Goal: Navigation & Orientation: Find specific page/section

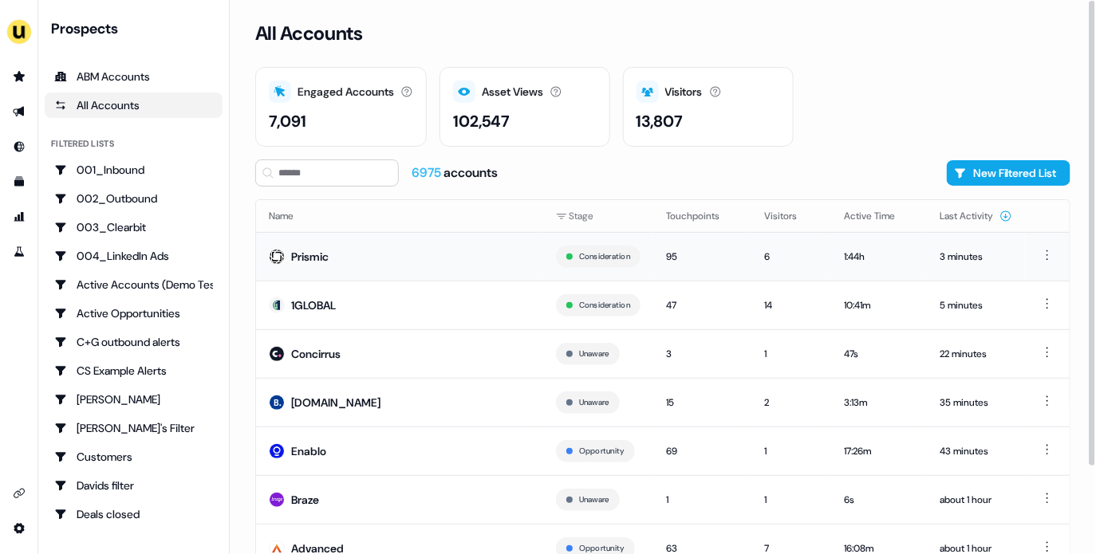
click at [408, 249] on td "Prismic" at bounding box center [399, 256] width 287 height 49
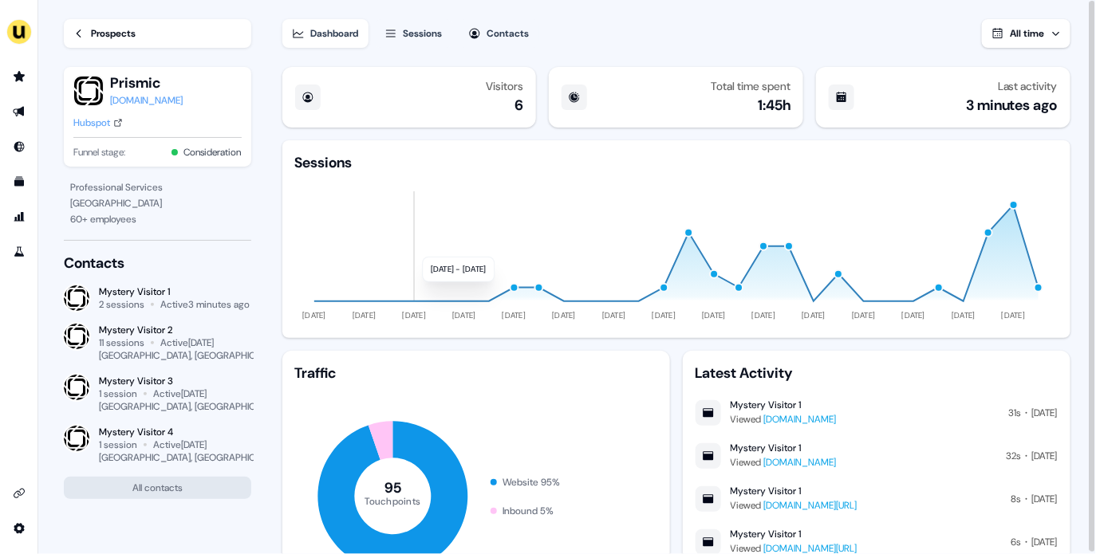
scroll to position [101, 0]
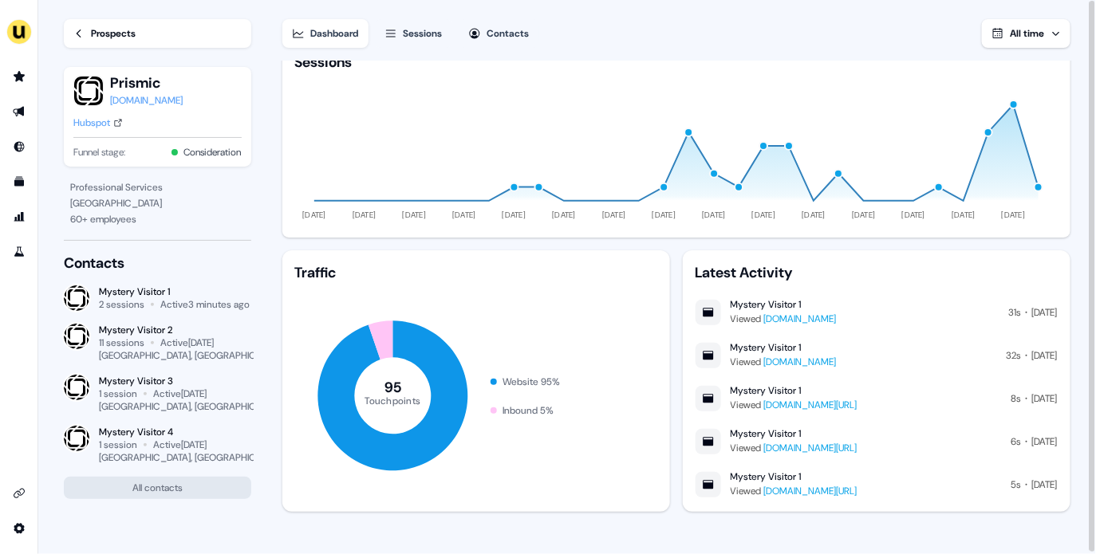
click at [107, 128] on div "Hubspot" at bounding box center [91, 123] width 37 height 16
click at [94, 37] on div "Prospects" at bounding box center [113, 34] width 45 height 16
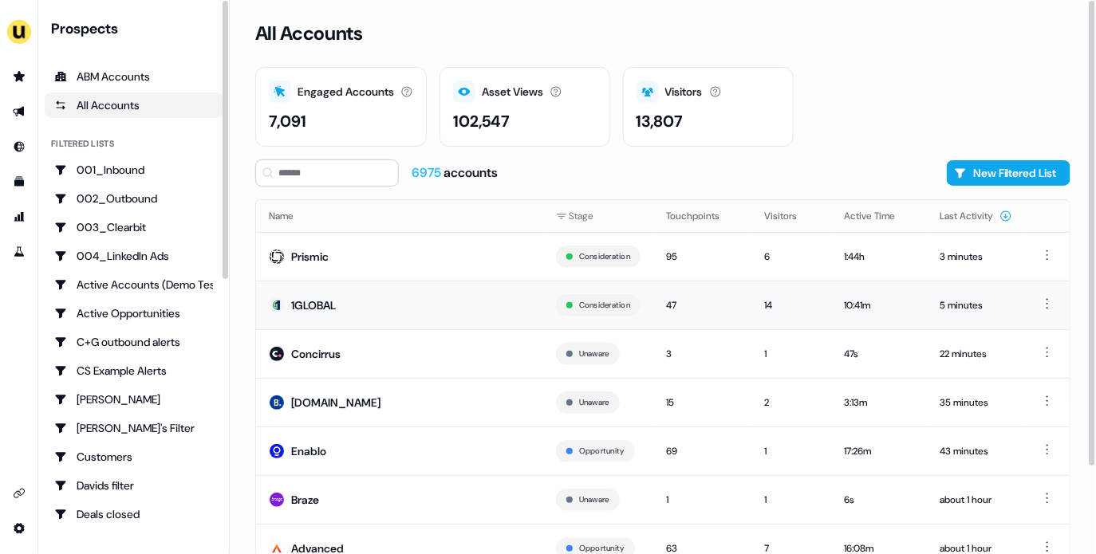
scroll to position [104, 0]
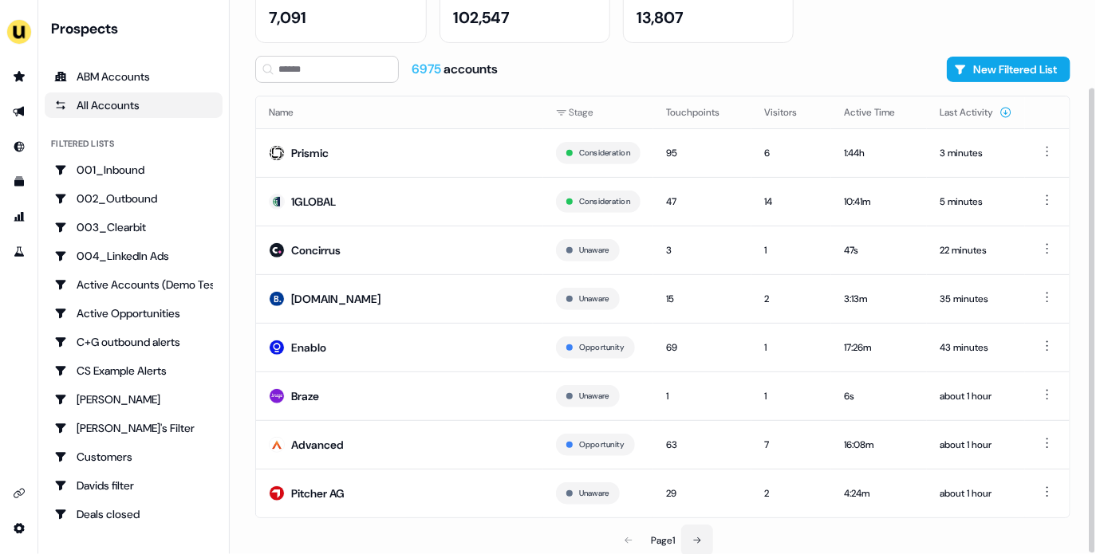
click at [702, 532] on button at bounding box center [697, 541] width 32 height 32
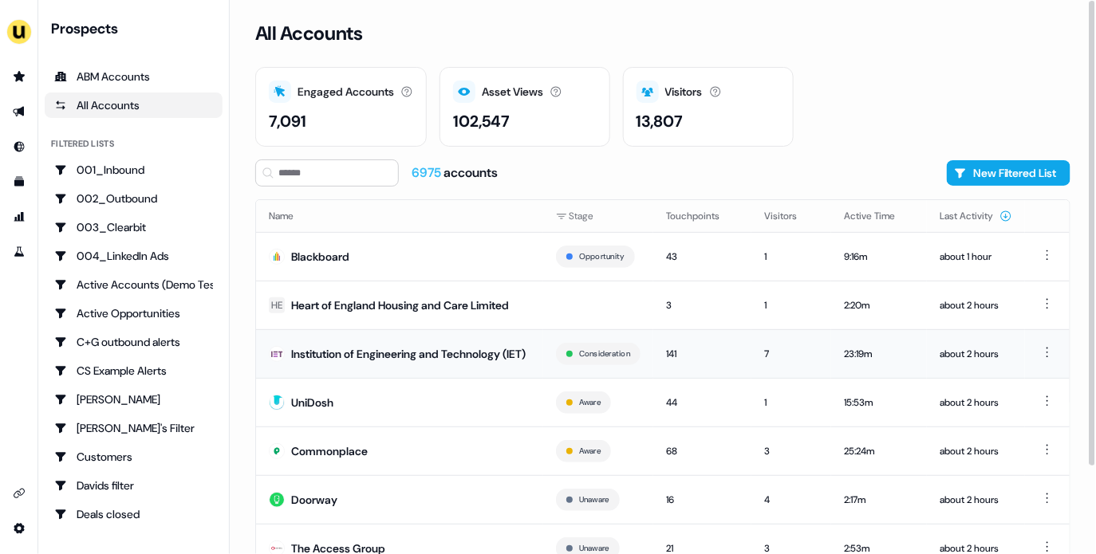
scroll to position [123, 0]
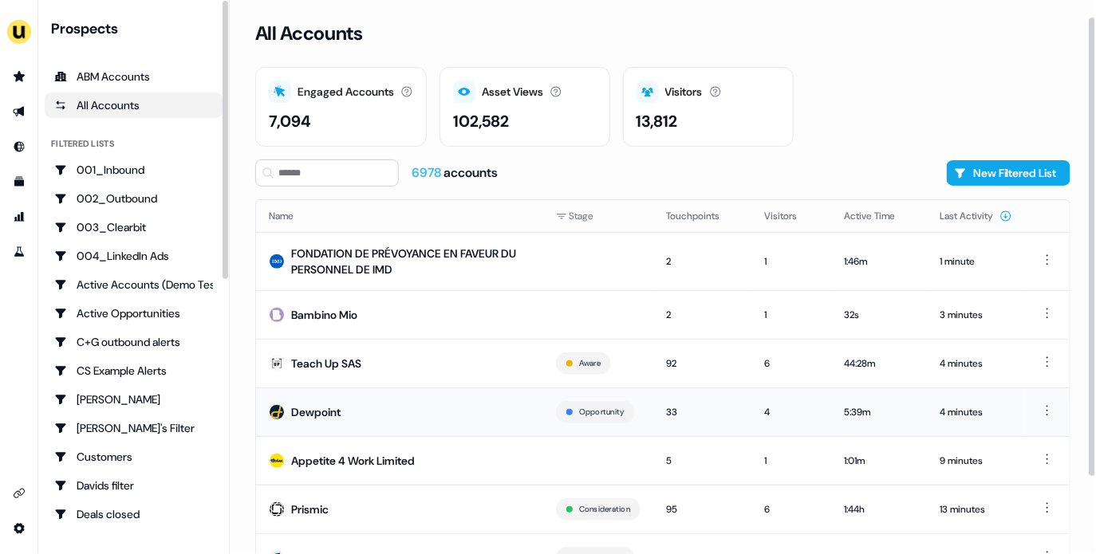
scroll to position [113, 0]
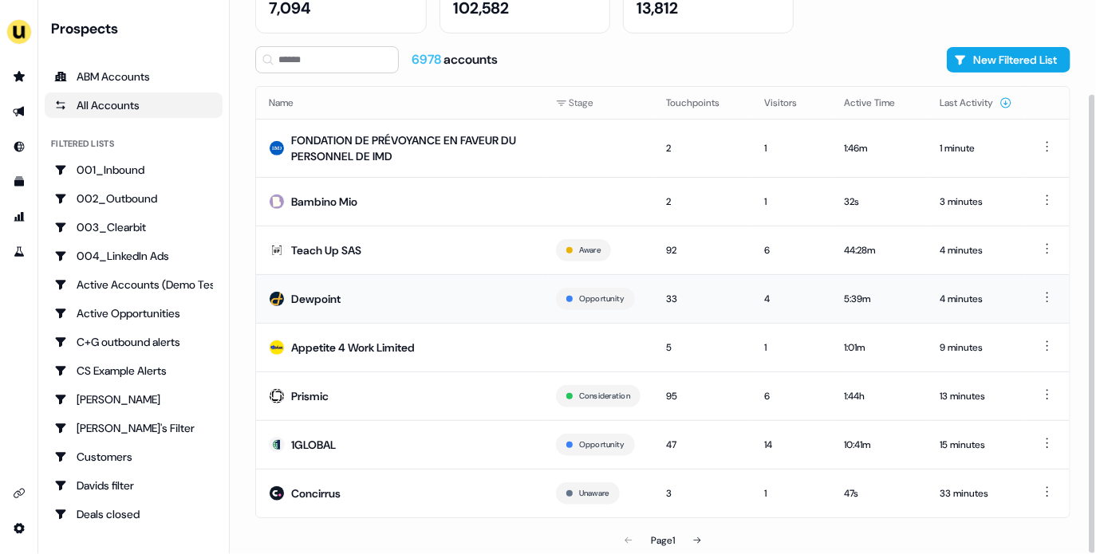
click at [471, 301] on td "Dewpoint" at bounding box center [399, 298] width 287 height 49
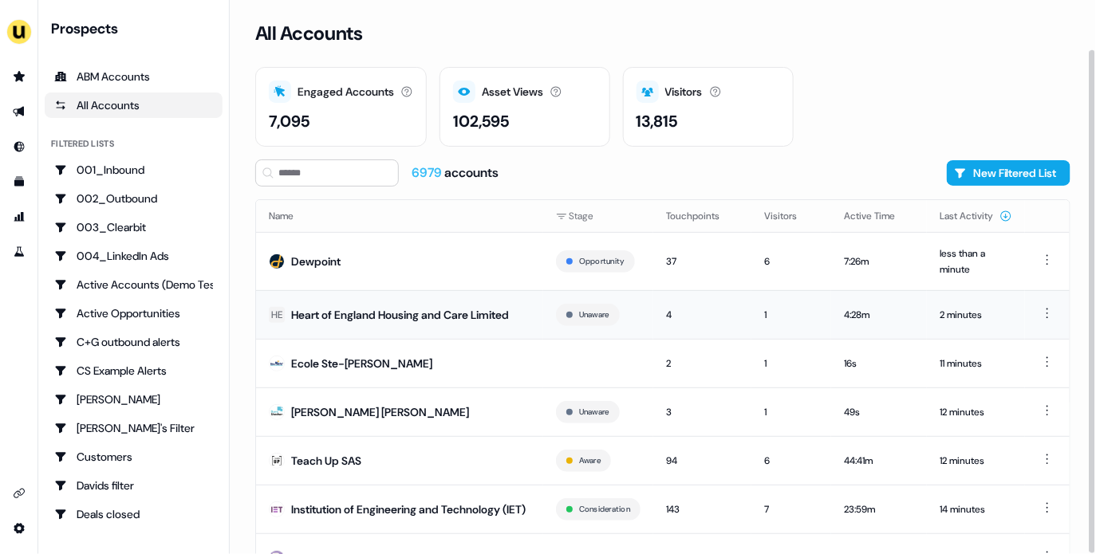
scroll to position [142, 0]
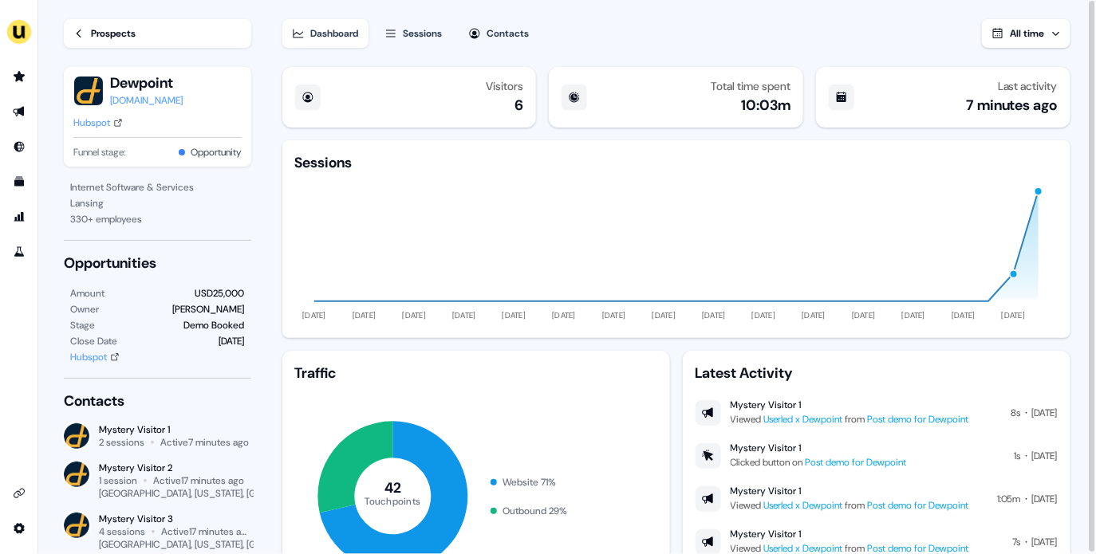
click at [438, 34] on div "Sessions" at bounding box center [423, 34] width 39 height 16
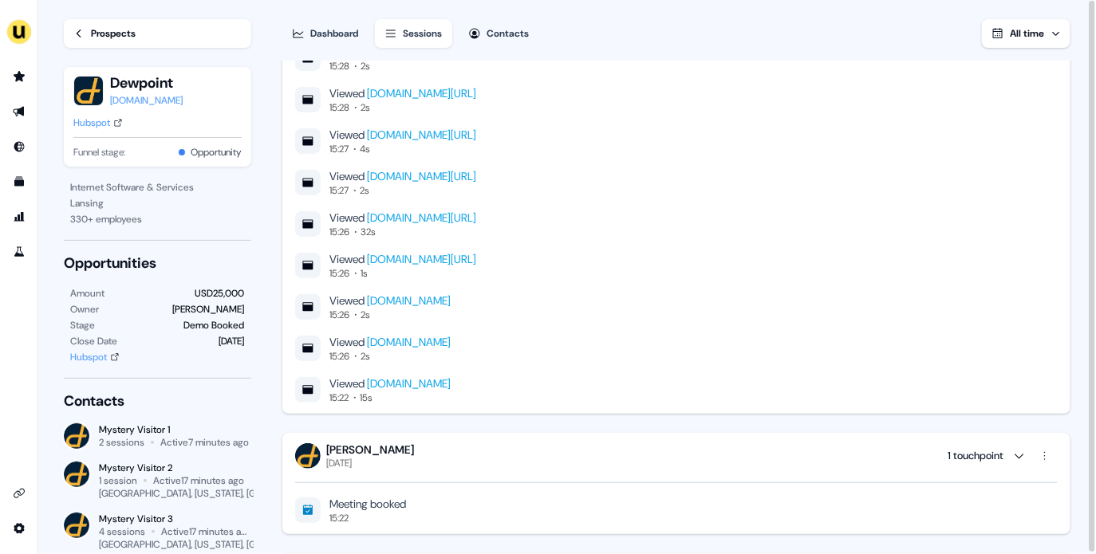
scroll to position [2444, 0]
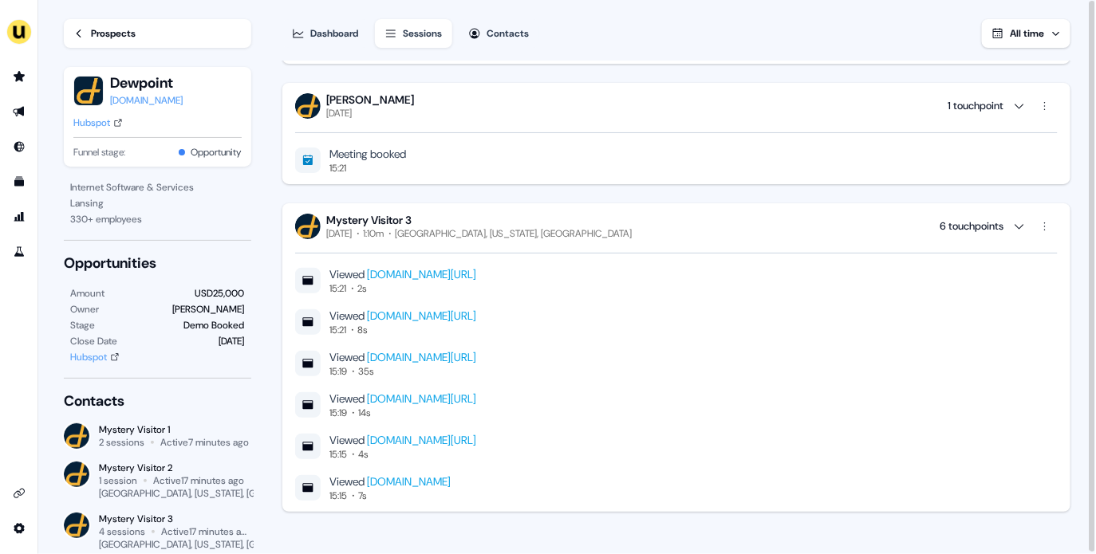
click at [728, 219] on div "Mystery Visitor 3 Wednesday, September 17th 1:10m Charlotte, North Carolina, US…" at bounding box center [676, 226] width 763 height 27
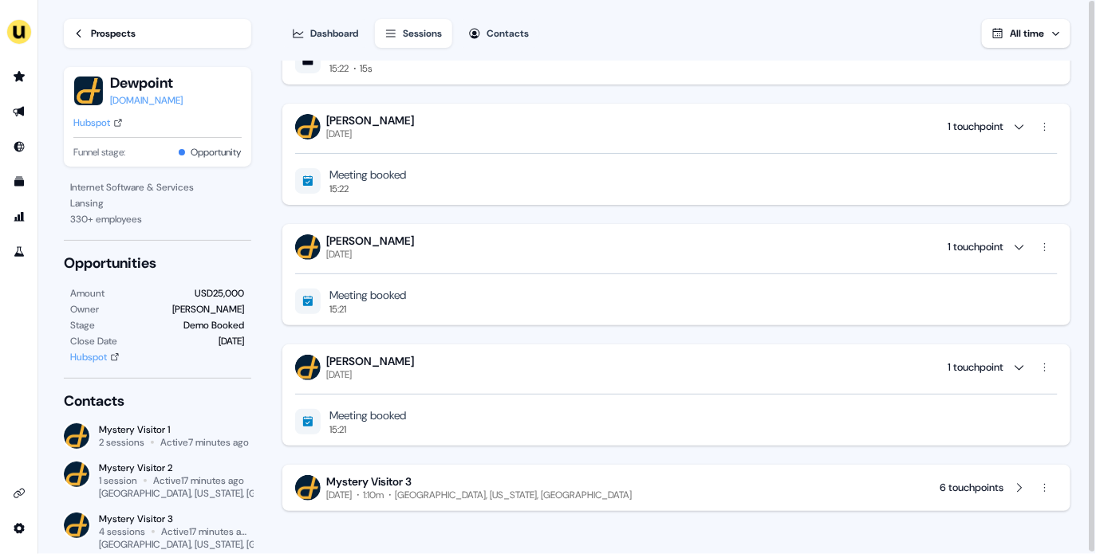
scroll to position [2181, 0]
click at [751, 379] on div "J Maddox Wednesday, September 17th 1 touchpoint" at bounding box center [676, 368] width 763 height 27
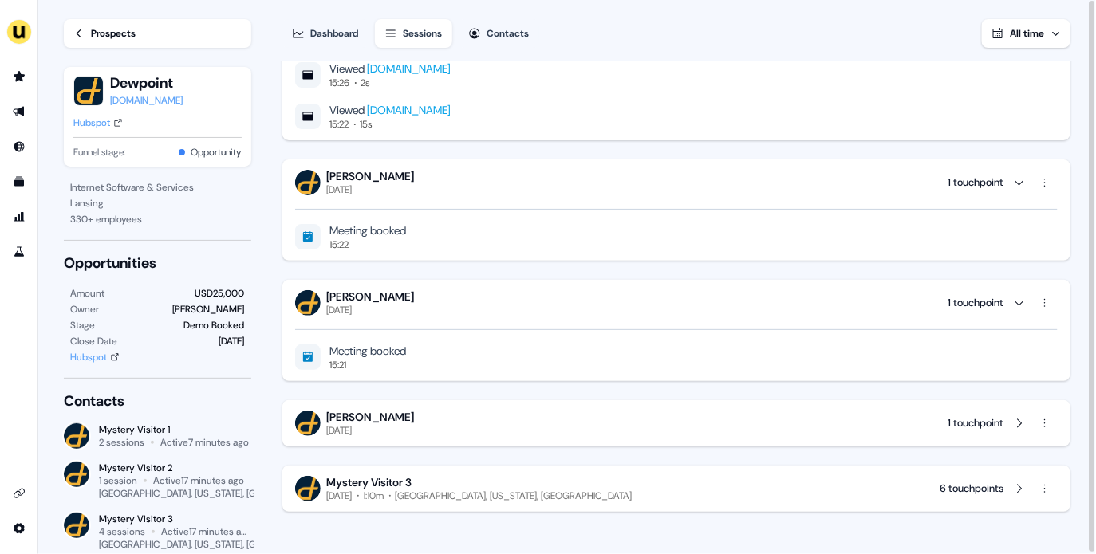
click at [598, 320] on div "Meeting booked 15:21" at bounding box center [676, 344] width 763 height 55
click at [588, 298] on div "J Maddox Wednesday, September 17th 1 touchpoint" at bounding box center [676, 303] width 763 height 27
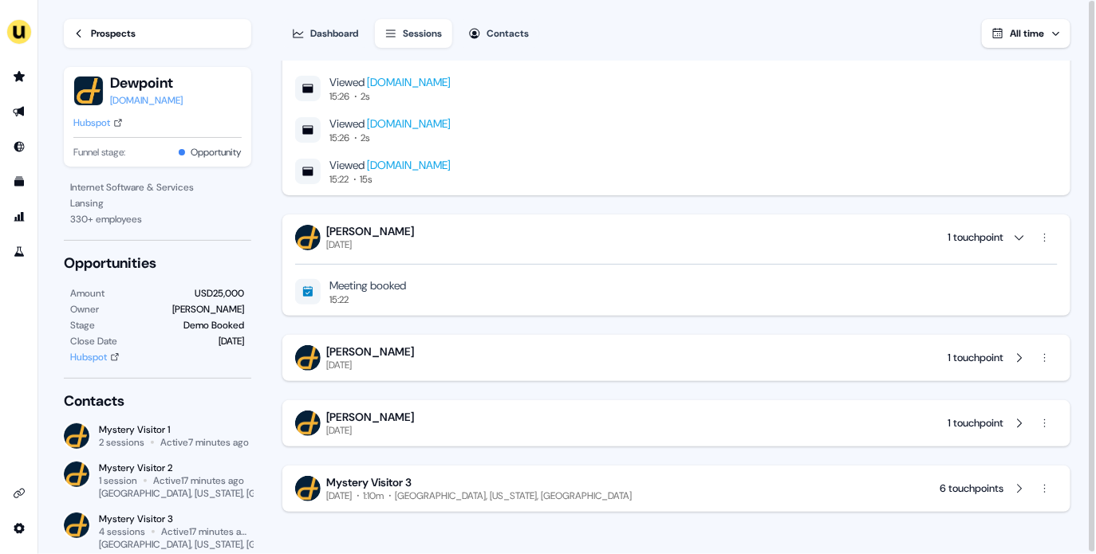
click at [560, 241] on div "J Maddox Thursday, September 25th 1 touchpoint" at bounding box center [676, 237] width 763 height 27
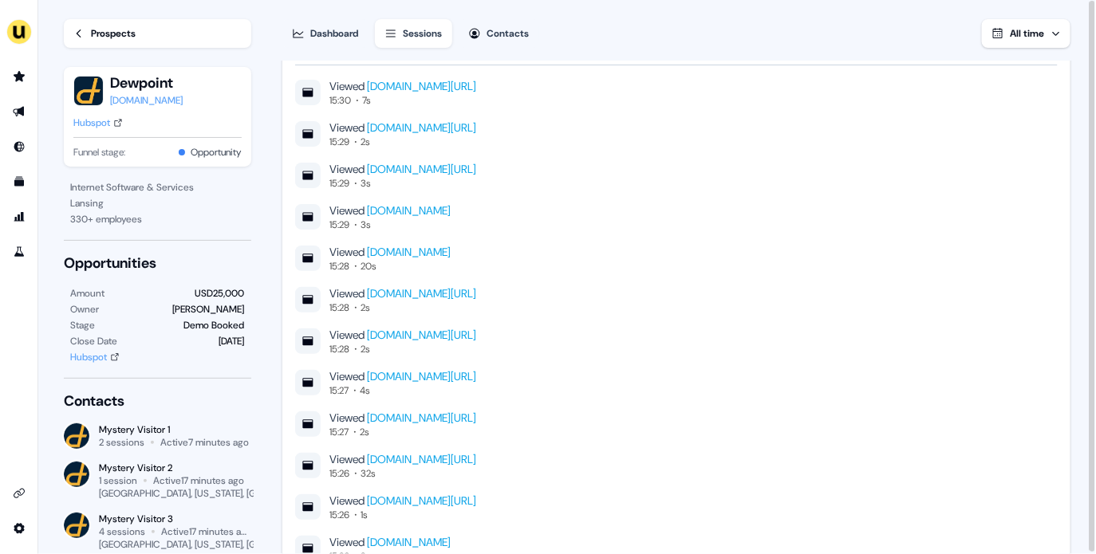
scroll to position [1292, 0]
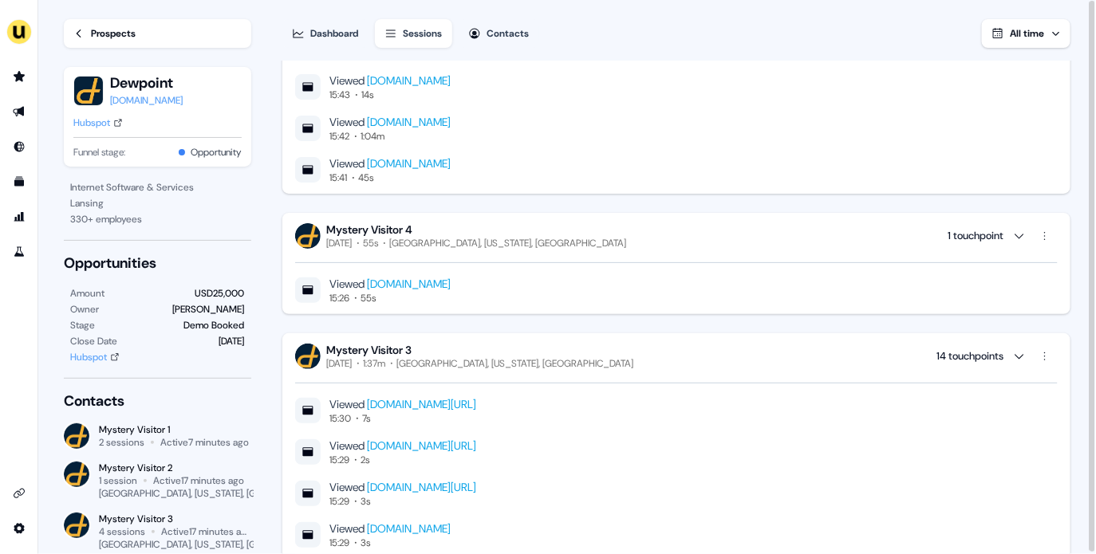
click at [543, 353] on div "Mystery Visitor 3" at bounding box center [480, 350] width 307 height 14
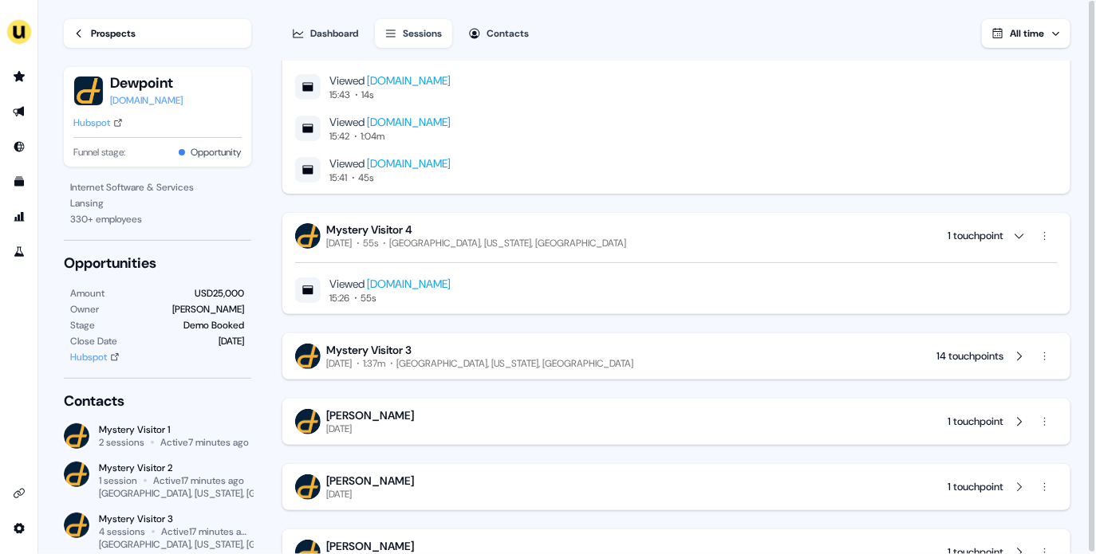
click at [551, 247] on div "East Lansing, Michigan, US" at bounding box center [508, 243] width 237 height 13
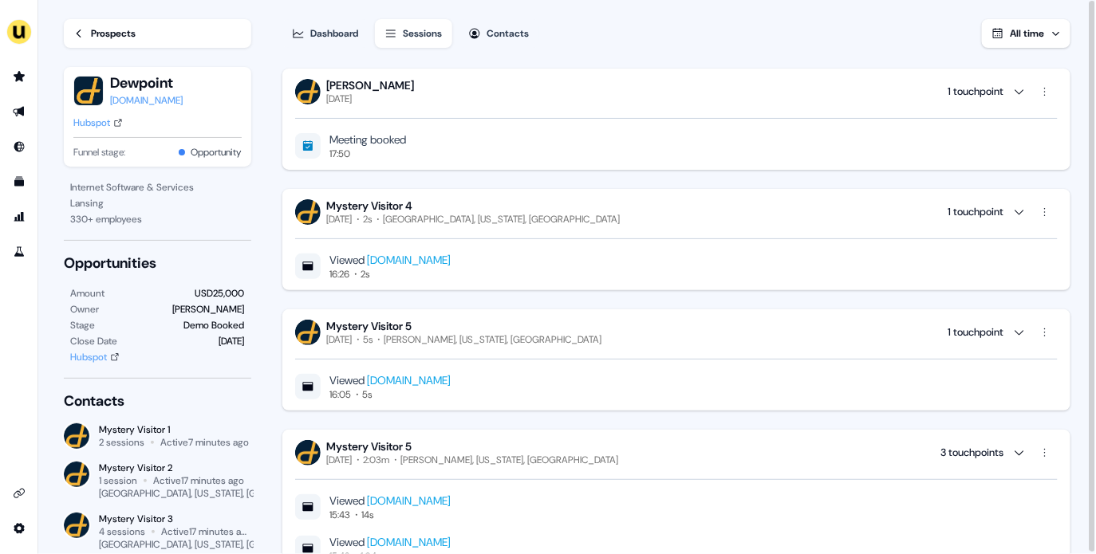
click at [525, 342] on div "Melissa, Texas, US" at bounding box center [494, 339] width 218 height 13
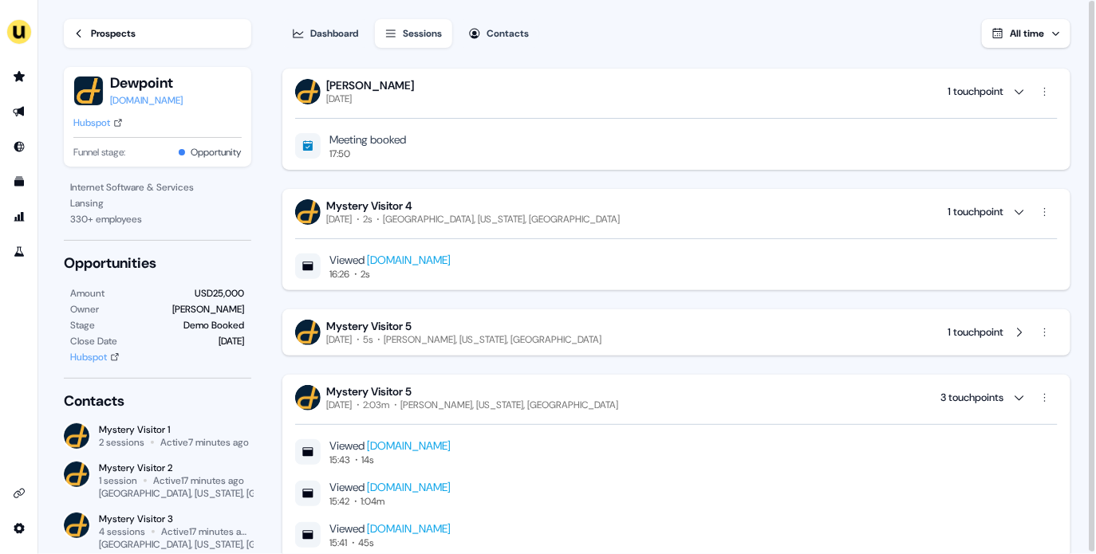
click at [524, 221] on div "East Lansing, Michigan, US" at bounding box center [502, 219] width 237 height 13
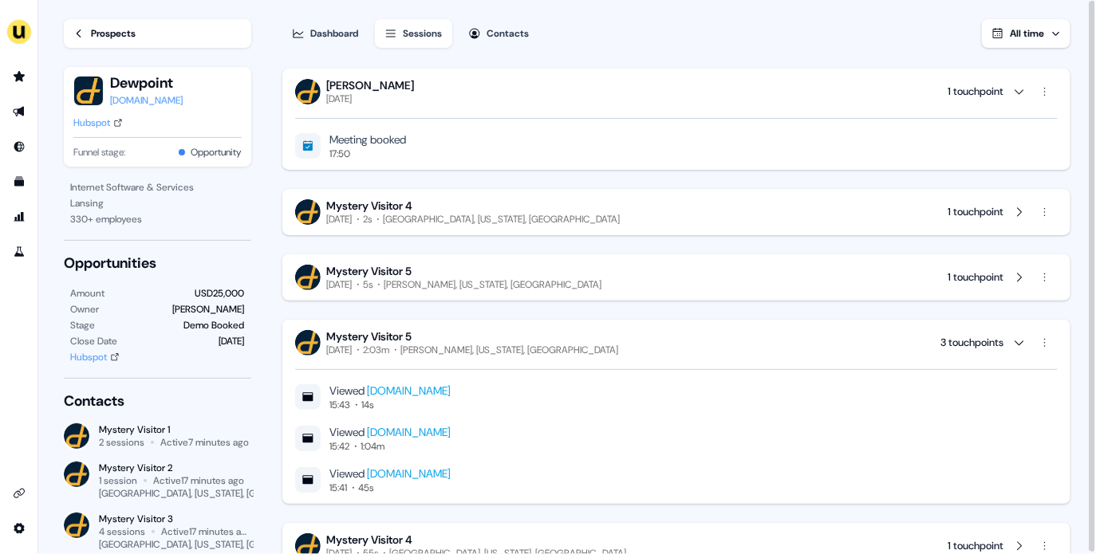
click at [522, 347] on div "Melissa, Texas, US" at bounding box center [510, 350] width 218 height 13
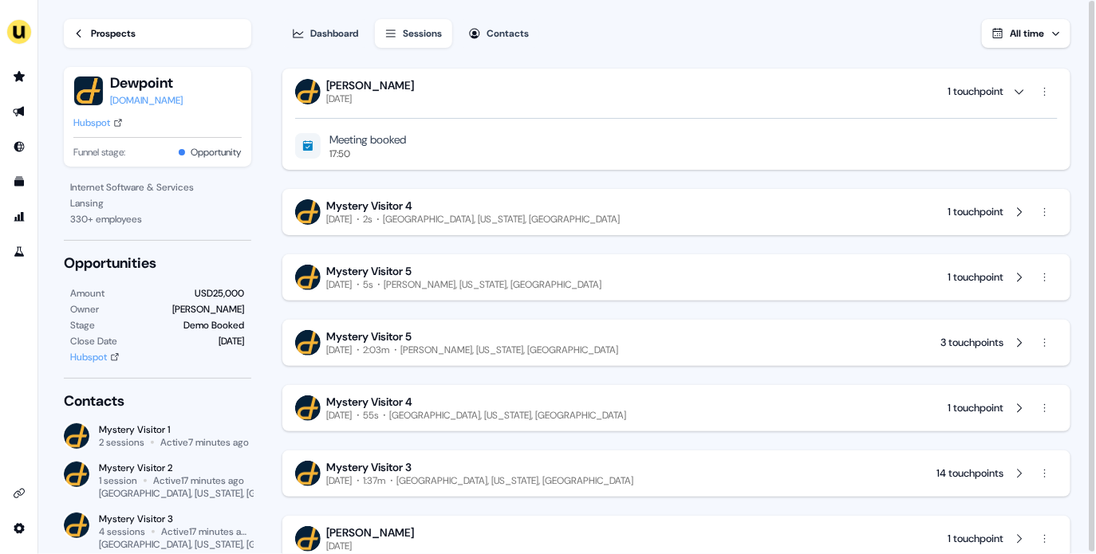
click at [501, 89] on div "J Maddox Wednesday, October 1st 1 touchpoint" at bounding box center [676, 91] width 763 height 27
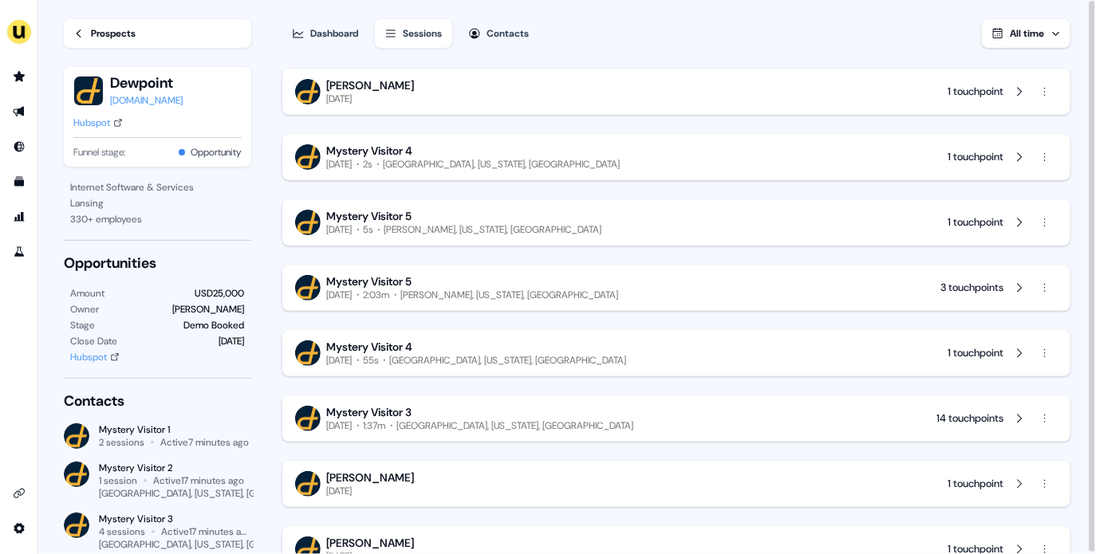
scroll to position [531, 0]
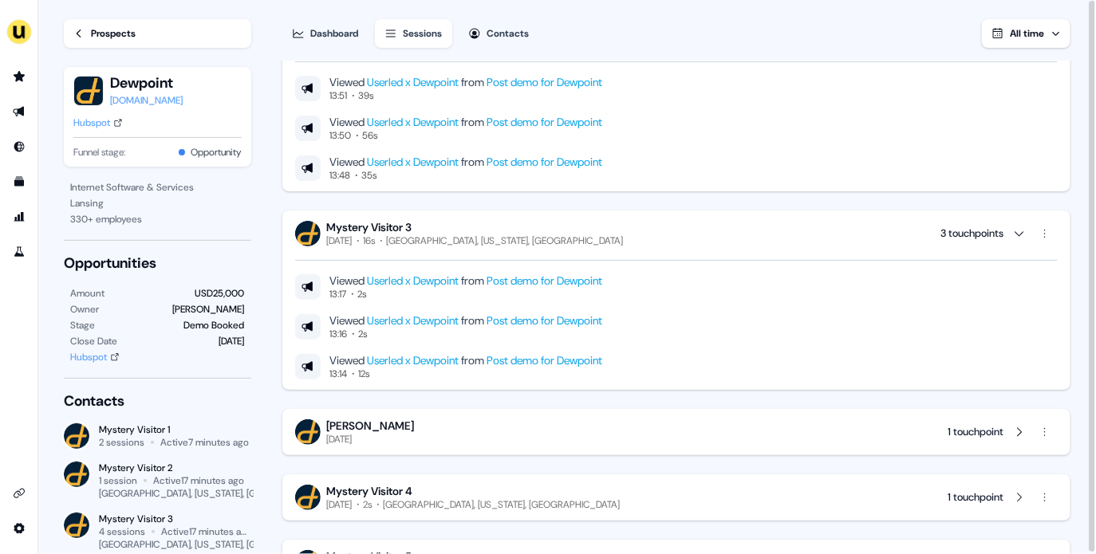
click at [531, 222] on div "Mystery Visitor 3 Today 16s Charlotte, North Carolina, US 3 touchpoints" at bounding box center [676, 233] width 763 height 27
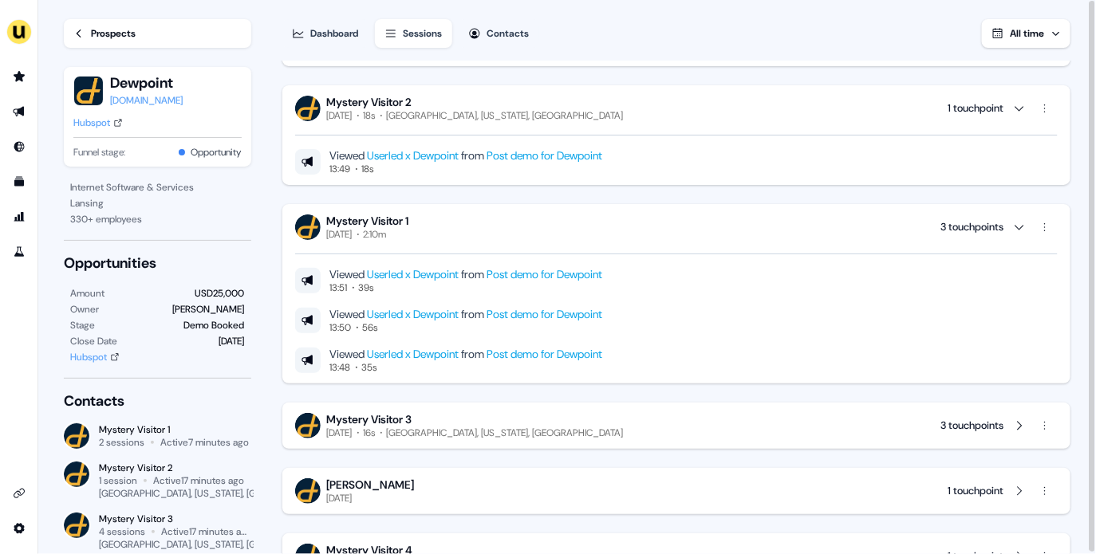
scroll to position [127, 0]
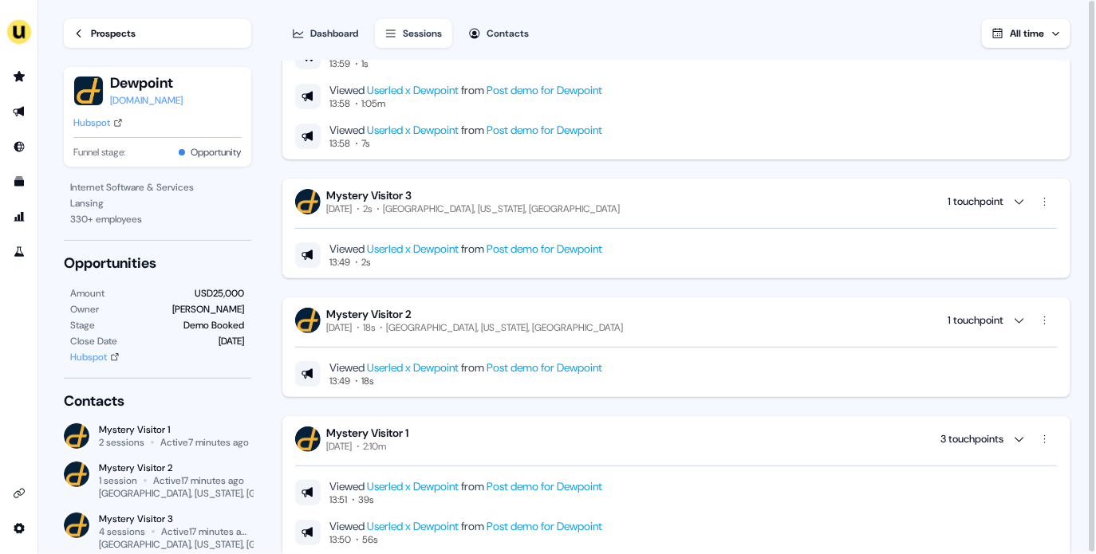
click at [483, 180] on div "Mystery Visitor 3 Today 2s Charlotte, North Carolina, US 1 touchpoint Viewed Us…" at bounding box center [676, 229] width 788 height 100
click at [483, 202] on div "Mystery Visitor 3" at bounding box center [474, 195] width 294 height 14
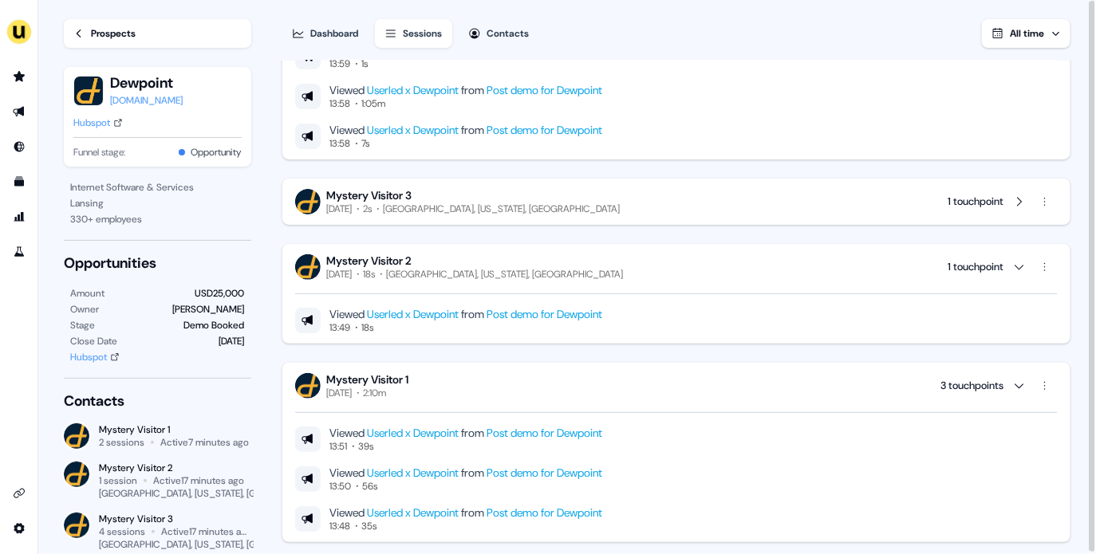
click at [495, 266] on div "Mystery Visitor 2 Today 18s Des Moines, Iowa, US 1 touchpoint" at bounding box center [676, 267] width 763 height 27
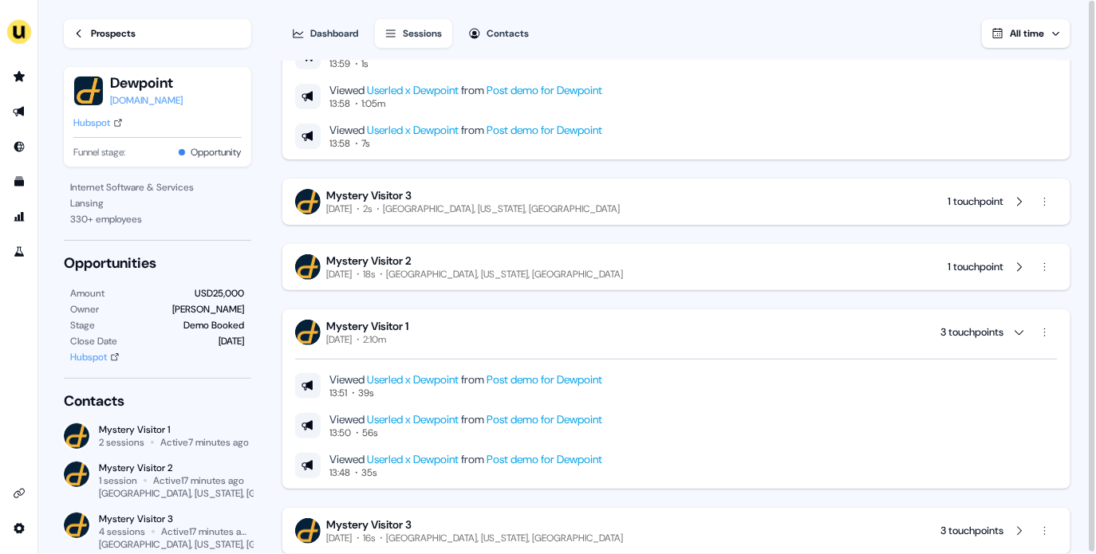
click at [507, 321] on div "Mystery Visitor 1 Today 2:10m 3 touchpoints" at bounding box center [676, 332] width 763 height 27
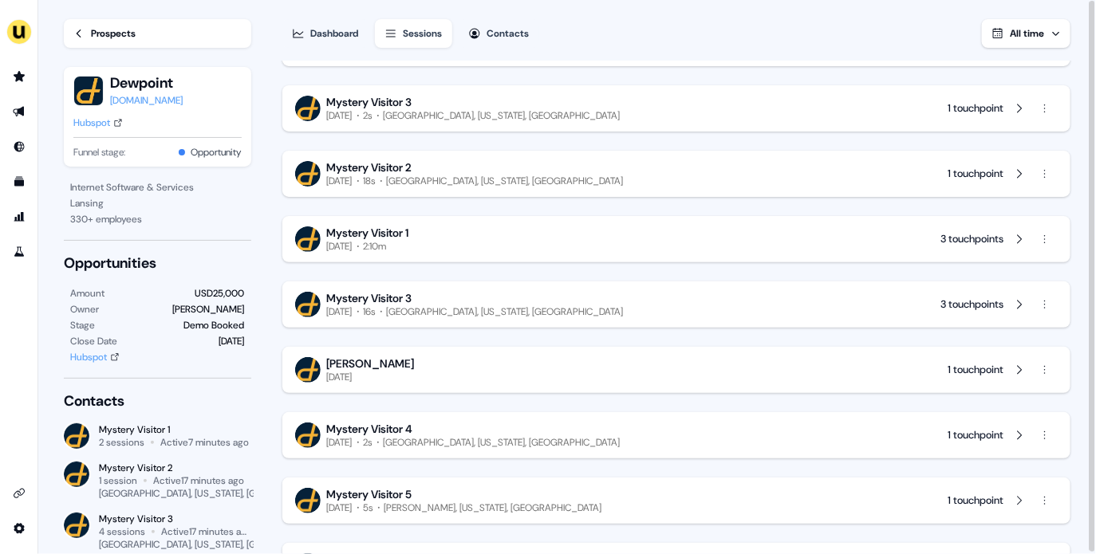
scroll to position [0, 0]
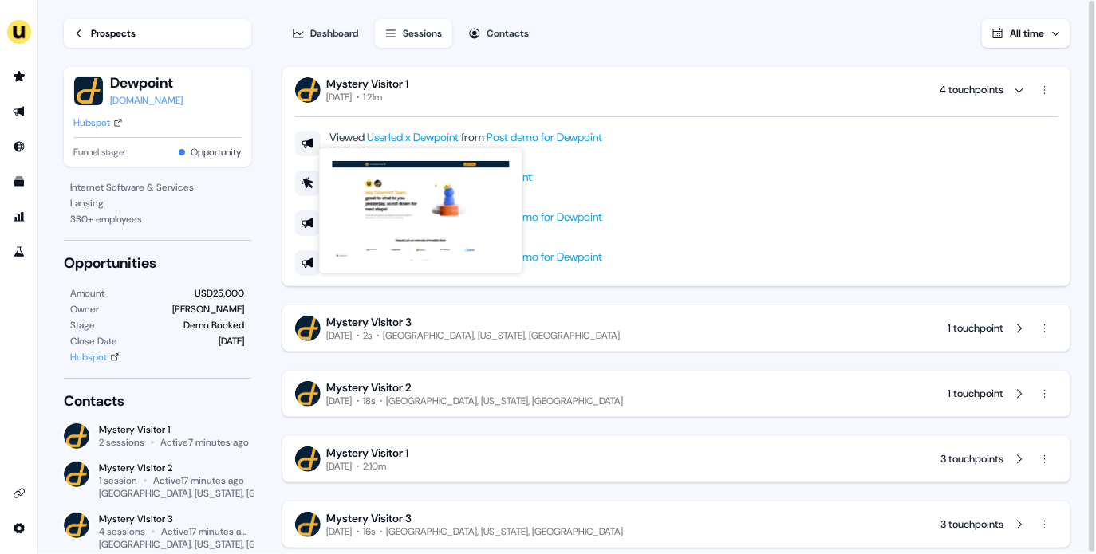
click at [446, 104] on div "Viewed Userled x Dewpoint from Post demo for Dewpoint 13:59 8s Clicked button o…" at bounding box center [676, 190] width 763 height 173
click at [420, 89] on div "Mystery Visitor 1 Today 1:21m 4 touchpoints" at bounding box center [676, 90] width 763 height 27
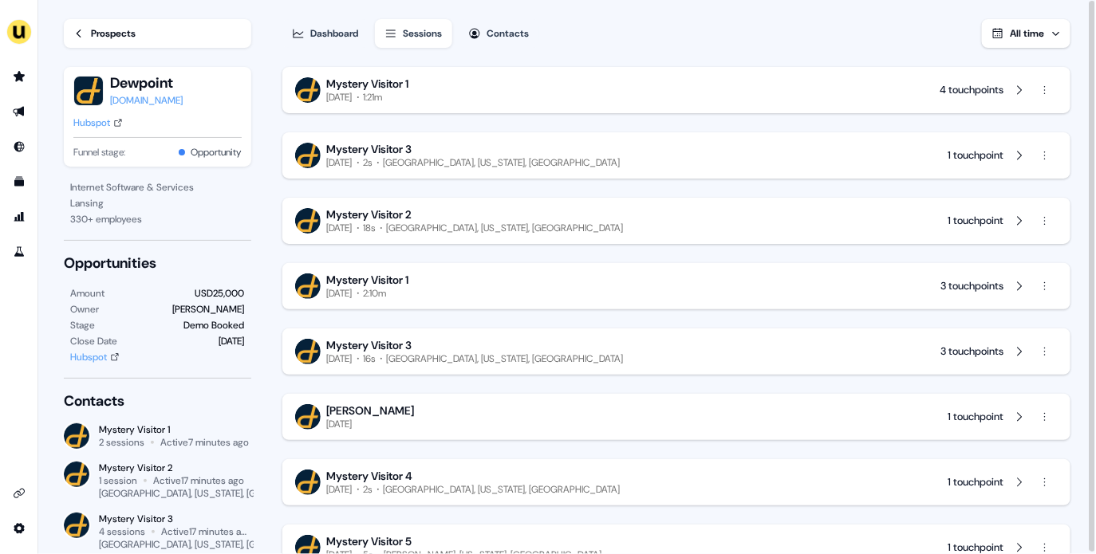
click at [106, 356] on div "Hubspot" at bounding box center [88, 357] width 37 height 16
click at [122, 36] on div "Prospects" at bounding box center [113, 34] width 45 height 16
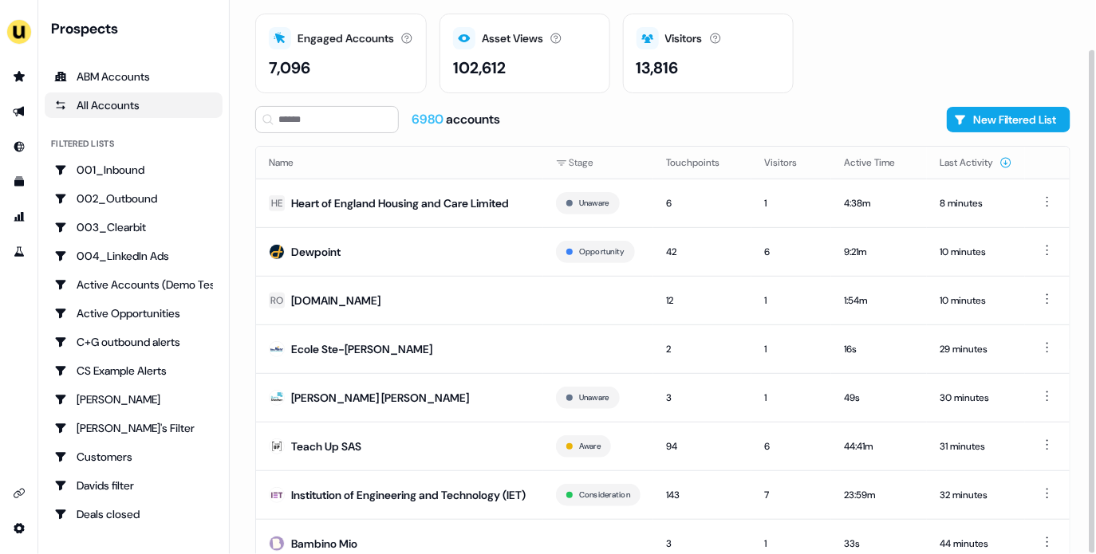
scroll to position [123, 0]
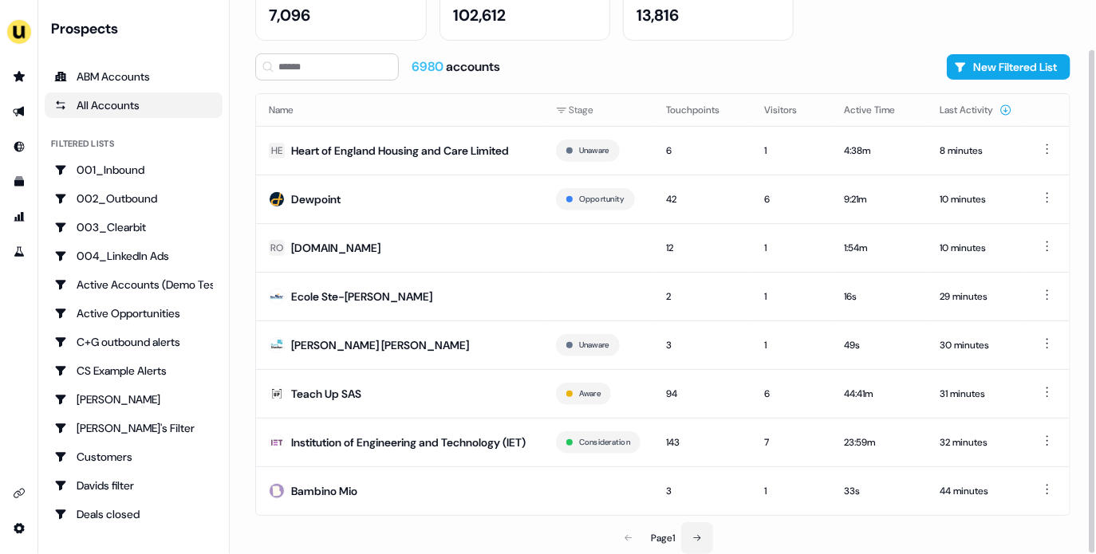
click at [700, 533] on button at bounding box center [697, 539] width 32 height 32
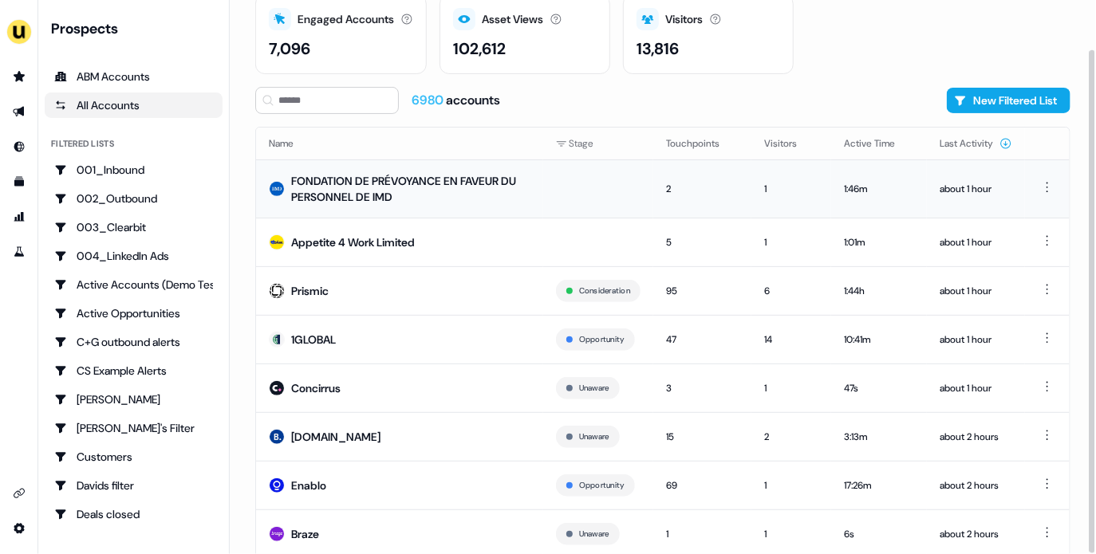
scroll to position [113, 0]
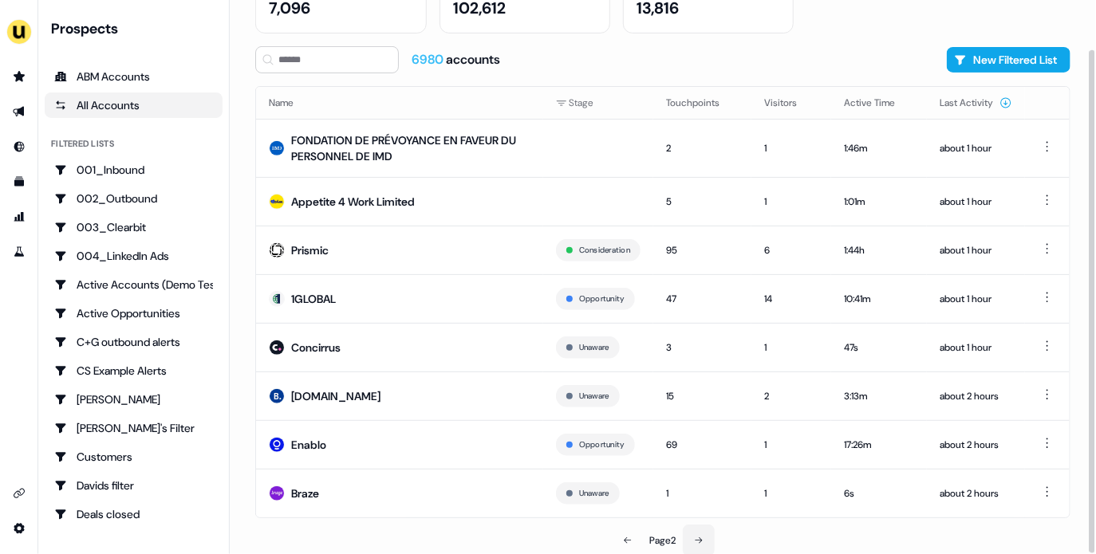
click at [701, 532] on button at bounding box center [699, 541] width 32 height 32
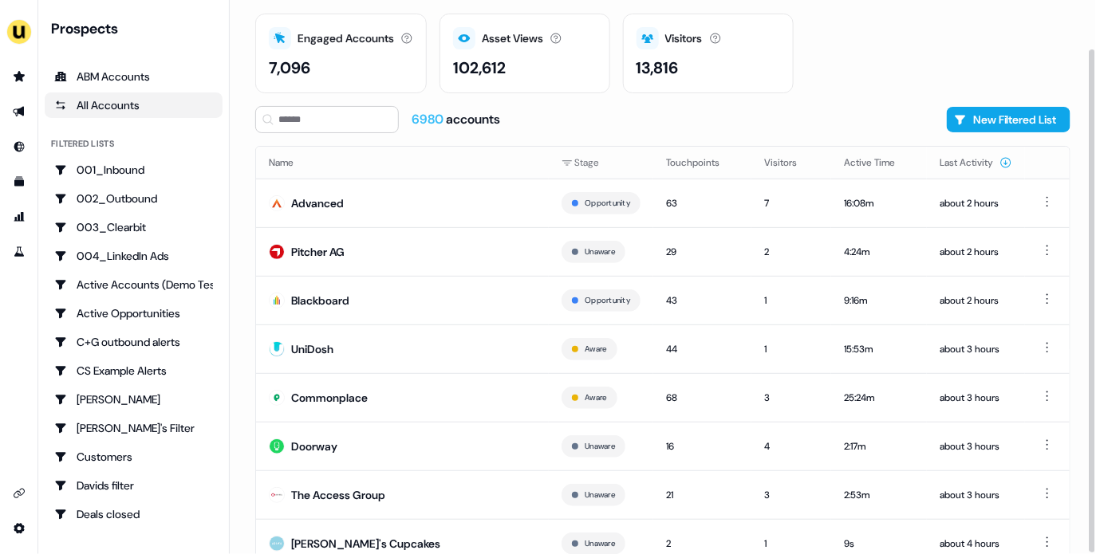
scroll to position [104, 0]
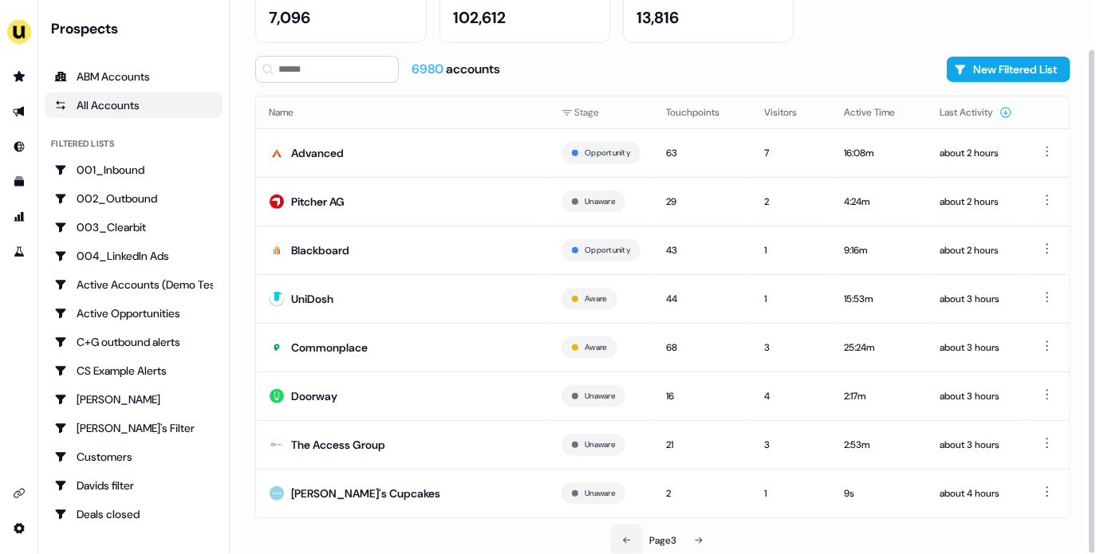
click at [625, 531] on button at bounding box center [627, 541] width 32 height 32
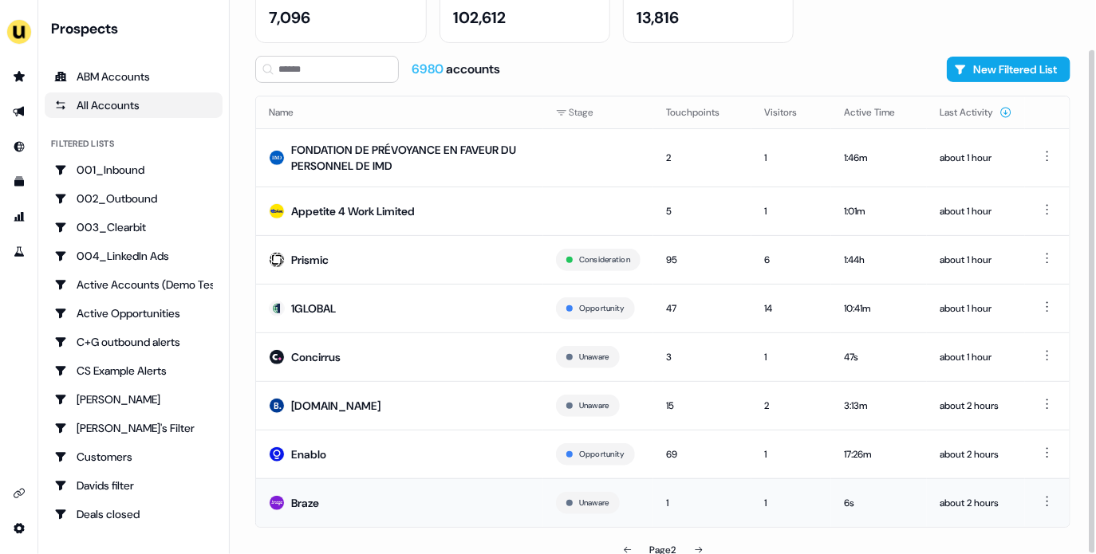
click at [384, 481] on td "Braze" at bounding box center [399, 503] width 287 height 49
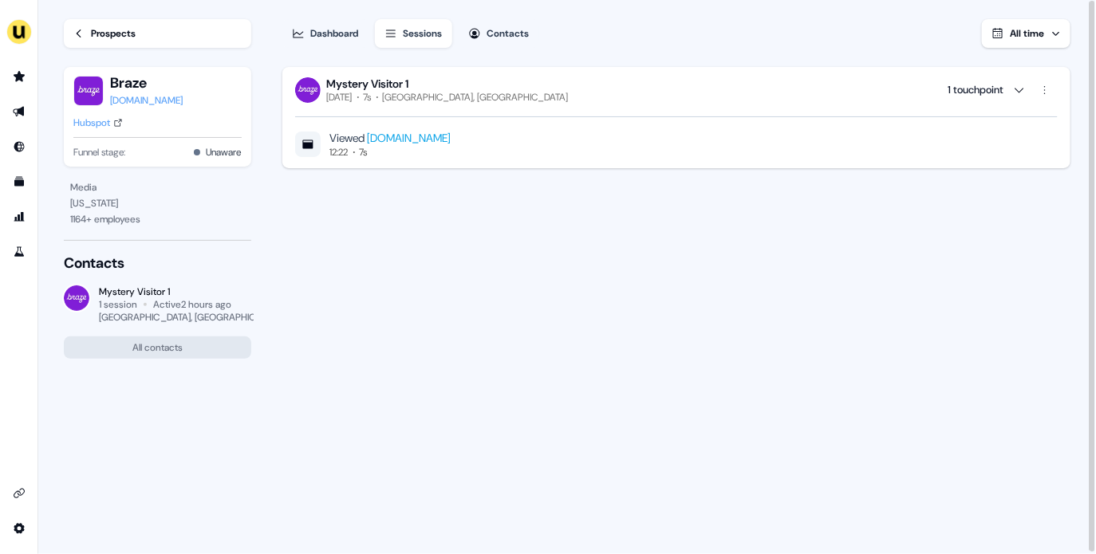
click at [115, 37] on div "Prospects" at bounding box center [113, 34] width 45 height 16
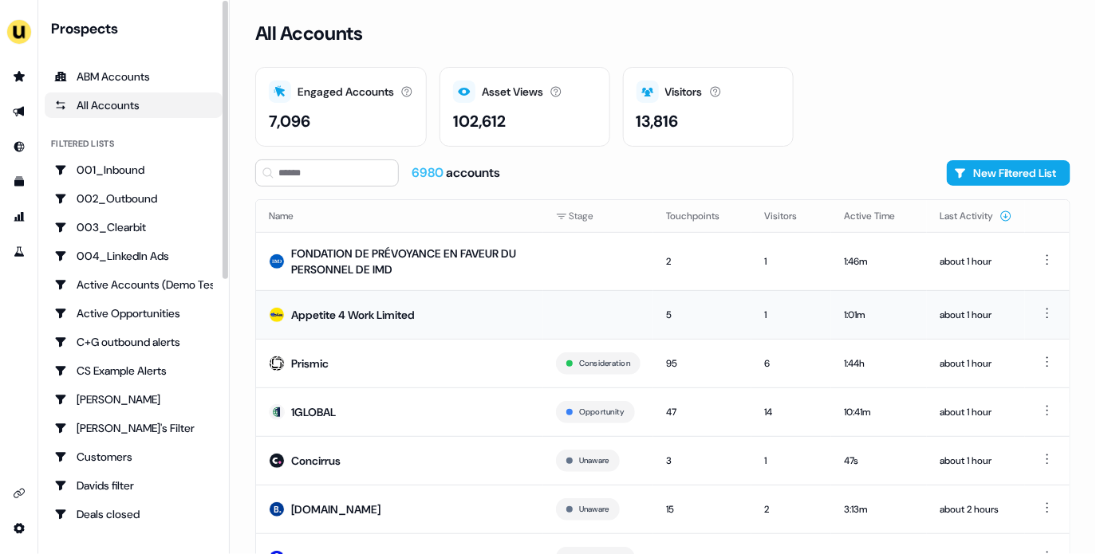
scroll to position [113, 0]
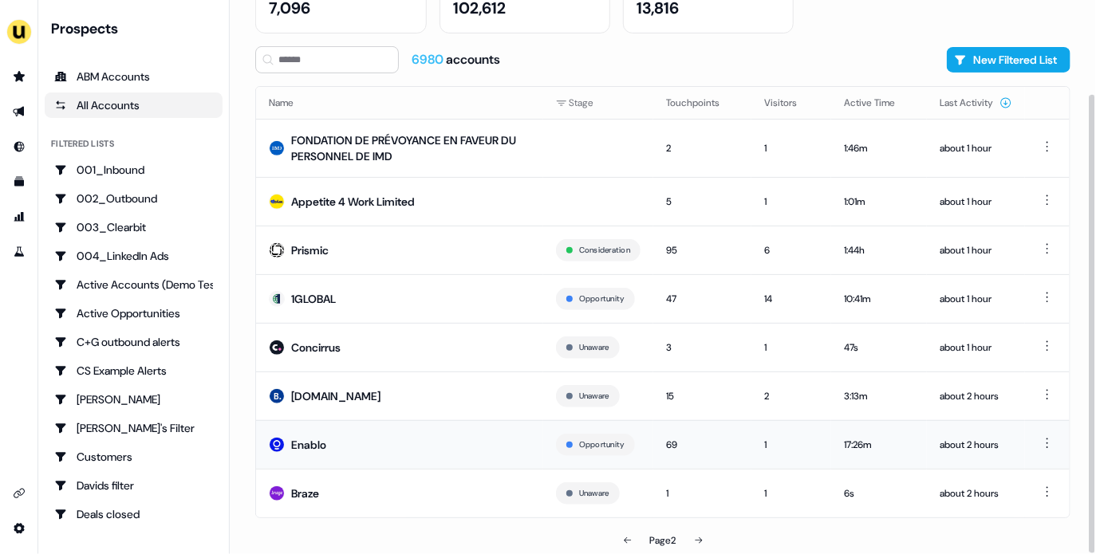
click at [408, 447] on td "Enablo" at bounding box center [399, 444] width 287 height 49
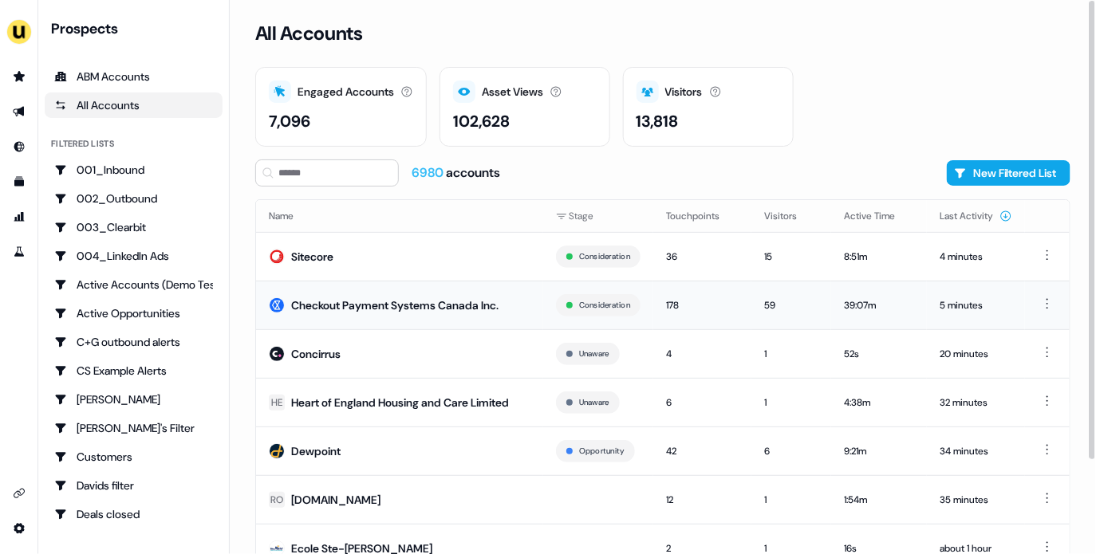
click at [375, 298] on div "Checkout Payment Systems Canada Inc." at bounding box center [394, 306] width 207 height 16
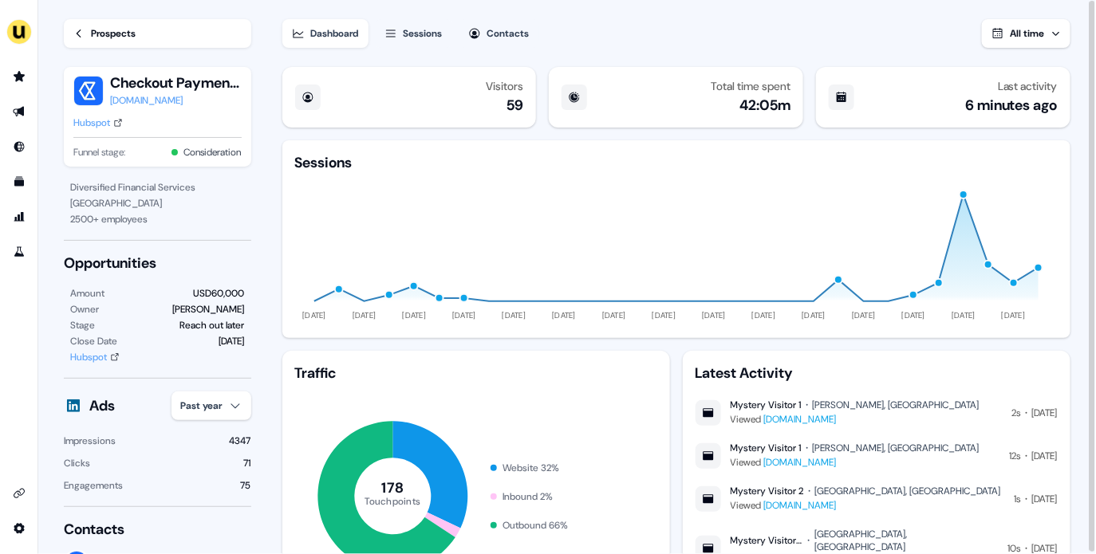
click at [112, 34] on div "Prospects" at bounding box center [113, 34] width 45 height 16
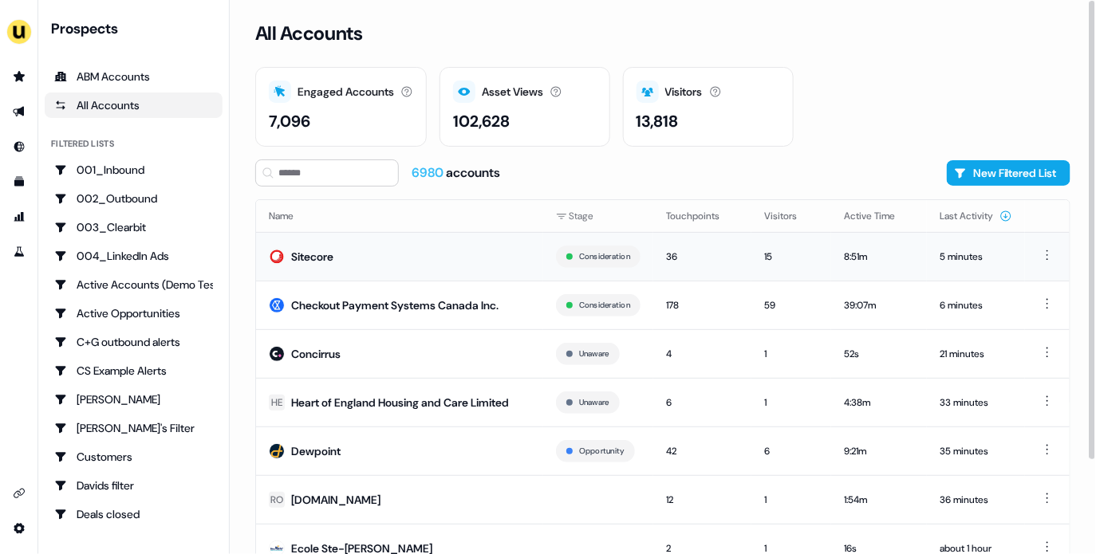
click at [412, 252] on td "Sitecore" at bounding box center [399, 256] width 287 height 49
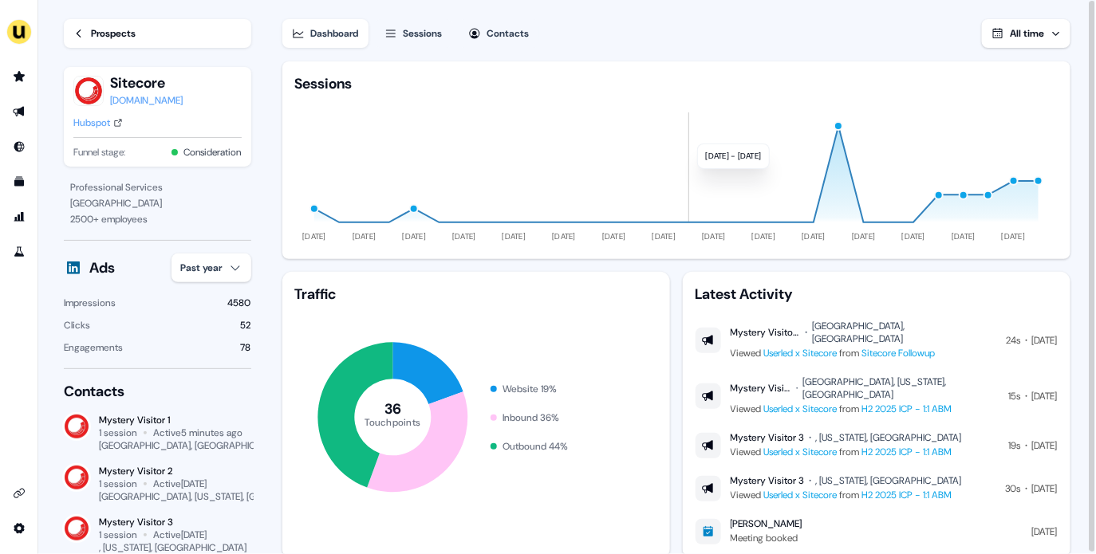
scroll to position [80, 0]
click at [96, 120] on div "Hubspot" at bounding box center [91, 123] width 37 height 16
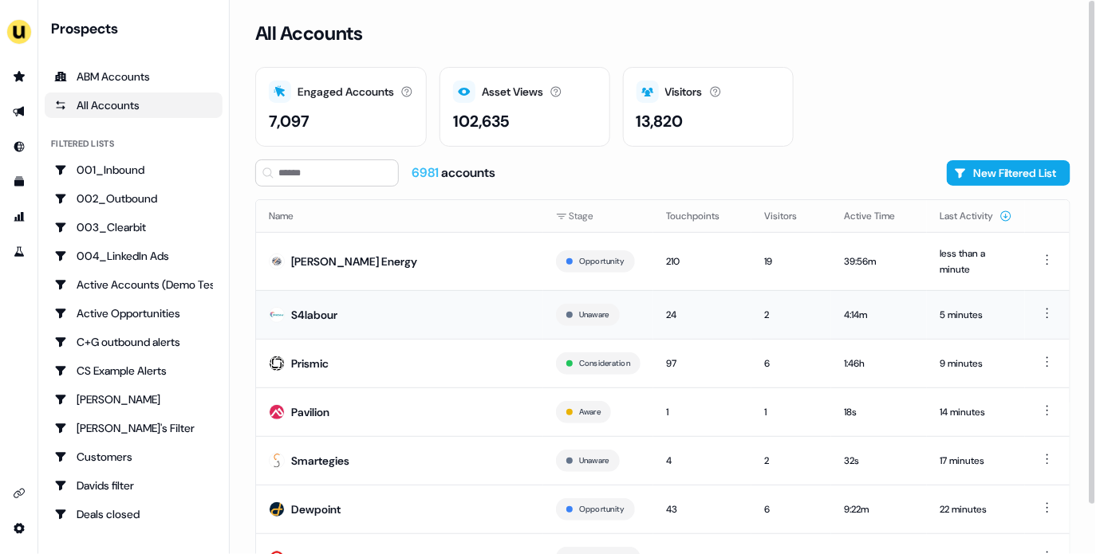
scroll to position [113, 0]
